Goal: Task Accomplishment & Management: Use online tool/utility

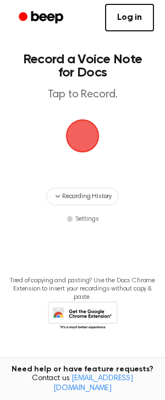
click at [79, 133] on span "button" at bounding box center [82, 136] width 31 height 31
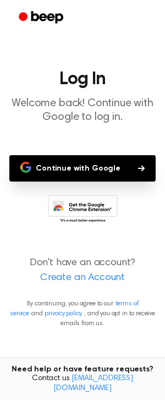
click at [100, 169] on button "Continue with Google" at bounding box center [82, 168] width 147 height 26
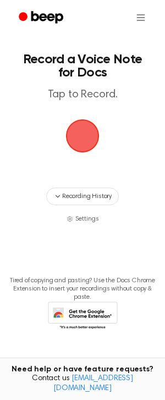
click at [85, 136] on span "button" at bounding box center [82, 136] width 31 height 31
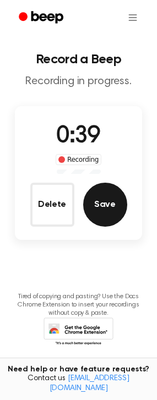
click at [121, 201] on button "Save" at bounding box center [105, 205] width 44 height 44
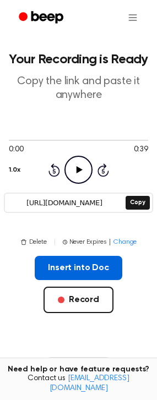
click at [56, 270] on button "Insert into Doc" at bounding box center [79, 268] width 88 height 24
click at [85, 269] on button "Insert into Doc" at bounding box center [79, 268] width 88 height 24
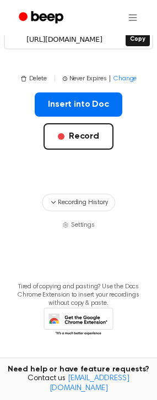
scroll to position [167, 0]
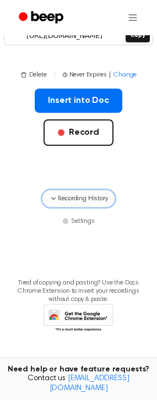
click at [71, 205] on button "Recording History" at bounding box center [78, 199] width 73 height 18
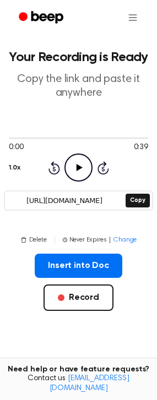
scroll to position [0, 0]
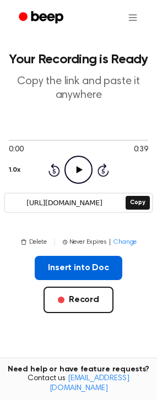
click at [55, 263] on button "Insert into Doc" at bounding box center [79, 268] width 88 height 24
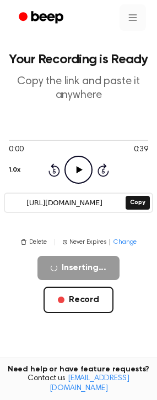
click at [133, 22] on html "Your Recording is Ready Copy the link and paste it anywhere 0:00 0:39 1.0x Rewi…" at bounding box center [78, 344] width 157 height 688
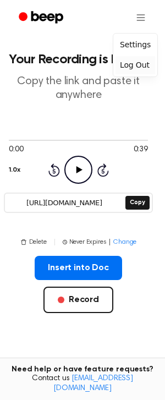
click at [142, 65] on div "Log Out" at bounding box center [136, 65] width 40 height 18
